Goal: Navigation & Orientation: Find specific page/section

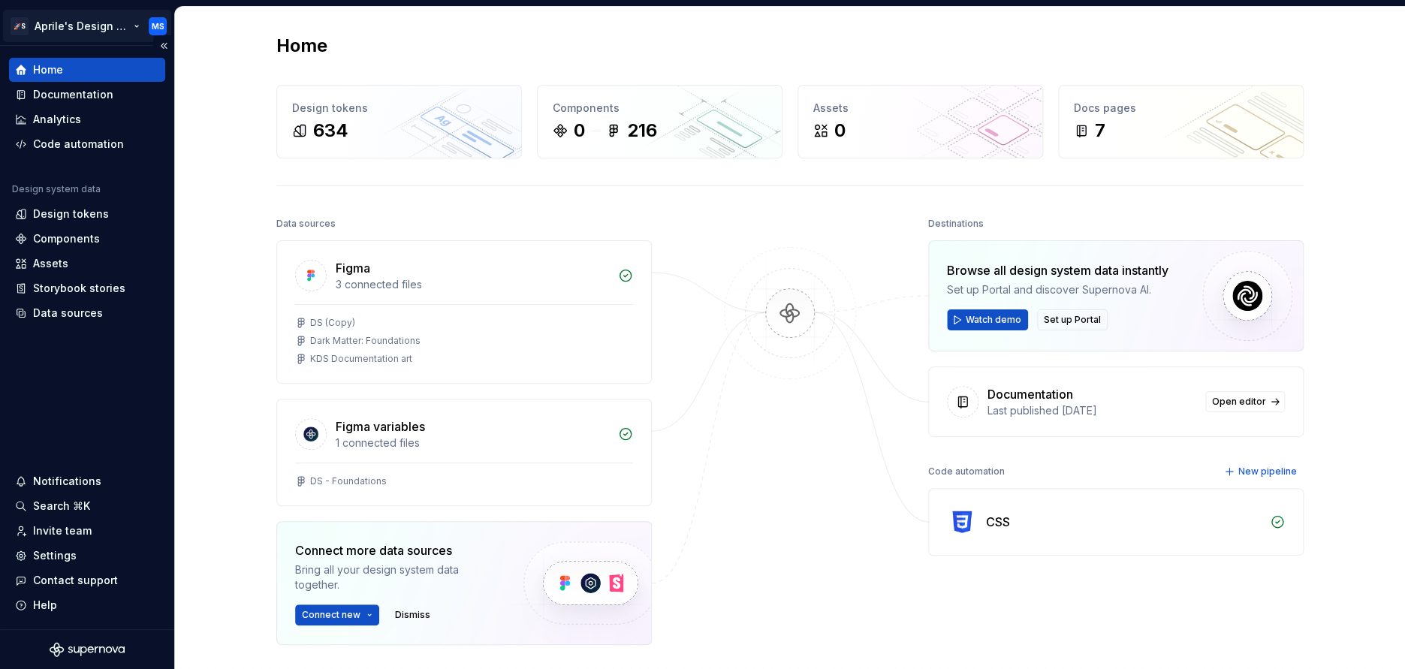
click at [130, 30] on html "🚀S Aprile's Design System MS Home Documentation Analytics Code automation Desig…" at bounding box center [702, 334] width 1405 height 669
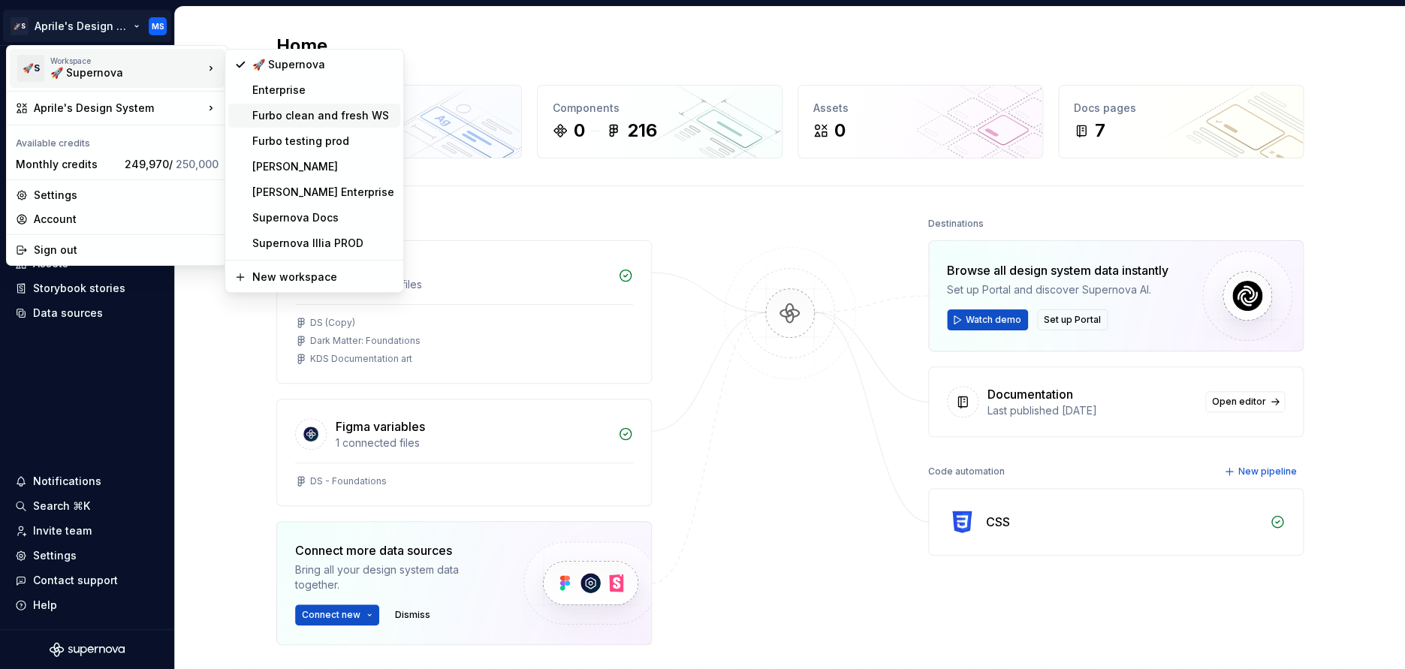
click at [330, 118] on div "Furbo clean and fresh WS" at bounding box center [323, 115] width 142 height 15
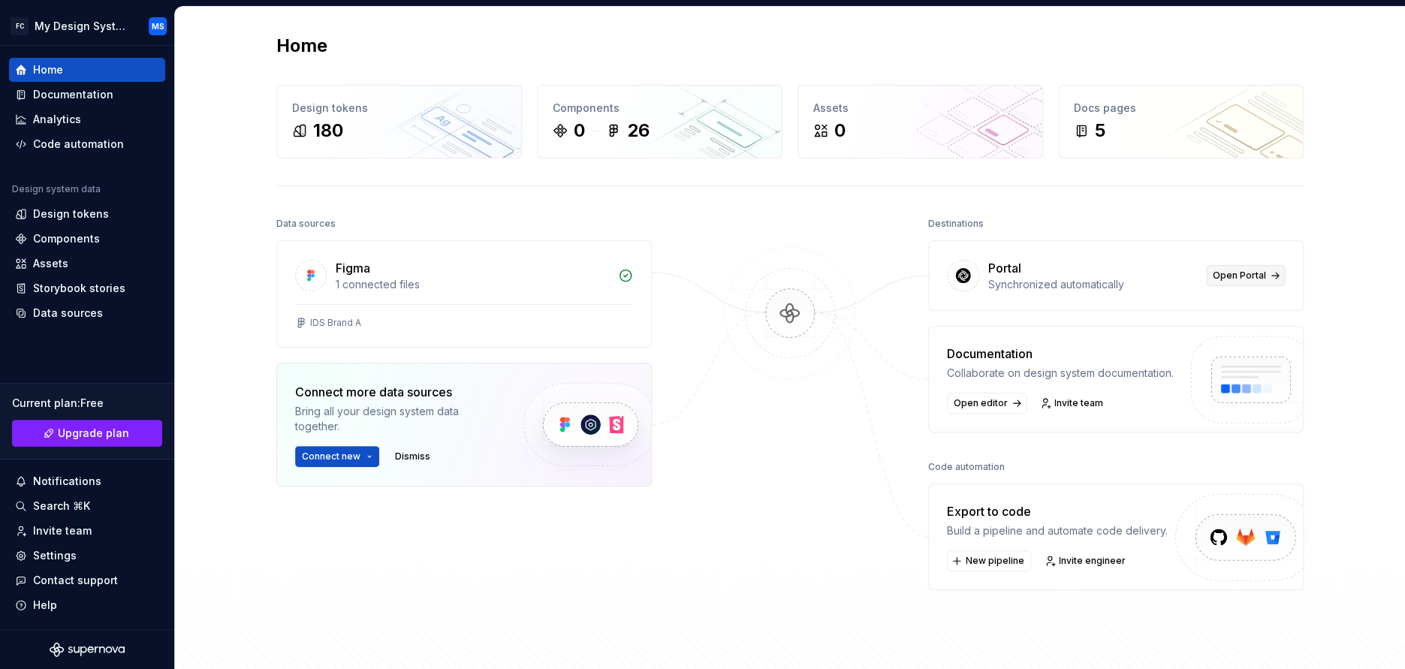
click at [1247, 269] on link "Open Portal" at bounding box center [1245, 275] width 79 height 21
click at [1246, 272] on span "Open Portal" at bounding box center [1239, 276] width 53 height 12
